Goal: Information Seeking & Learning: Learn about a topic

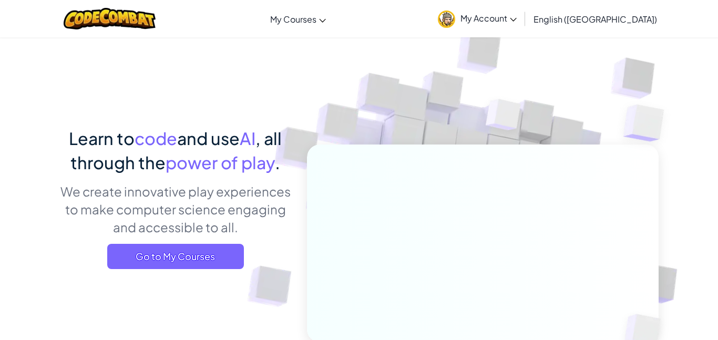
click at [201, 243] on div "Learn to code and use AI , all through the power of play . We create innovative…" at bounding box center [175, 201] width 232 height 151
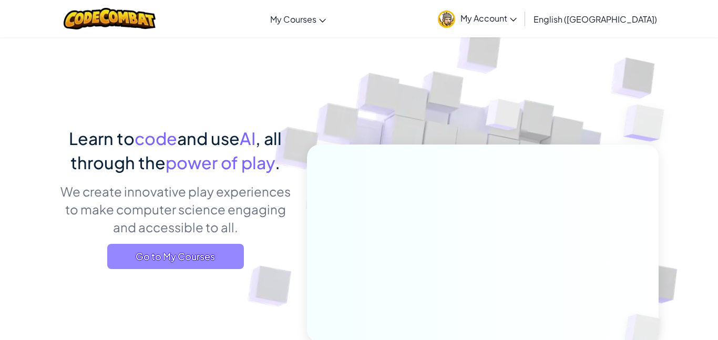
click at [204, 247] on span "Go to My Courses" at bounding box center [175, 256] width 137 height 25
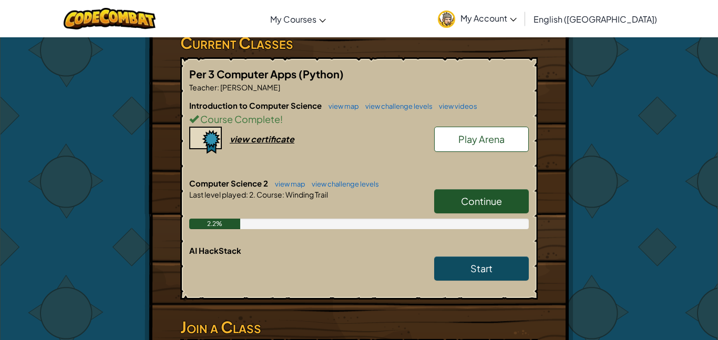
scroll to position [192, 0]
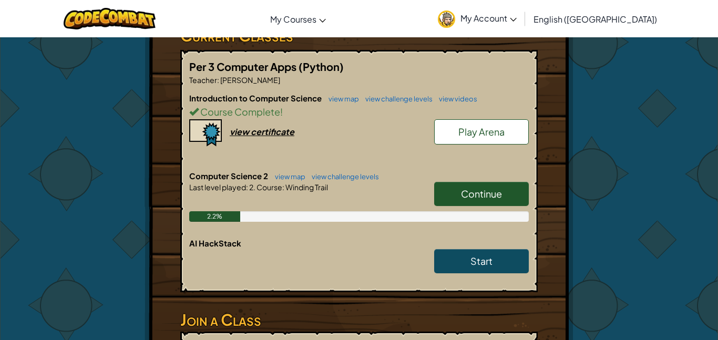
click at [481, 189] on span "Continue" at bounding box center [481, 194] width 41 height 12
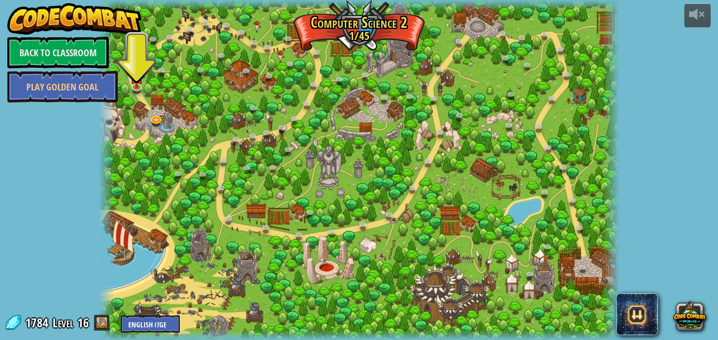
click at [123, 95] on div at bounding box center [359, 170] width 520 height 340
